Goal: Understand process/instructions

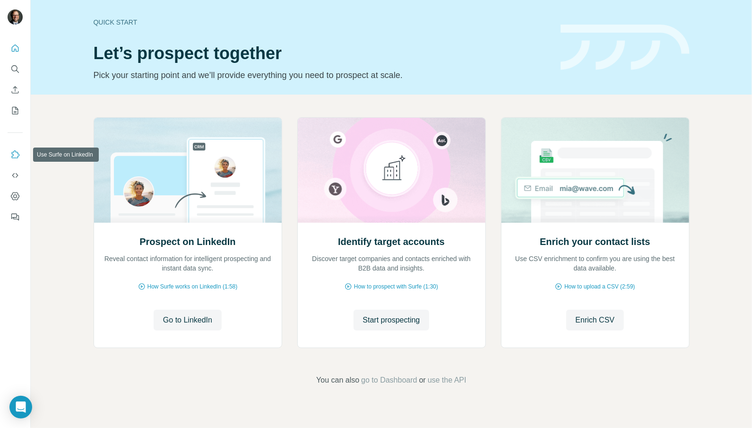
click at [14, 154] on icon "Use Surfe on LinkedIn" at bounding box center [14, 154] width 9 height 9
click at [377, 376] on span "go to Dashboard" at bounding box center [389, 379] width 56 height 11
